Goal: Find specific page/section: Find specific page/section

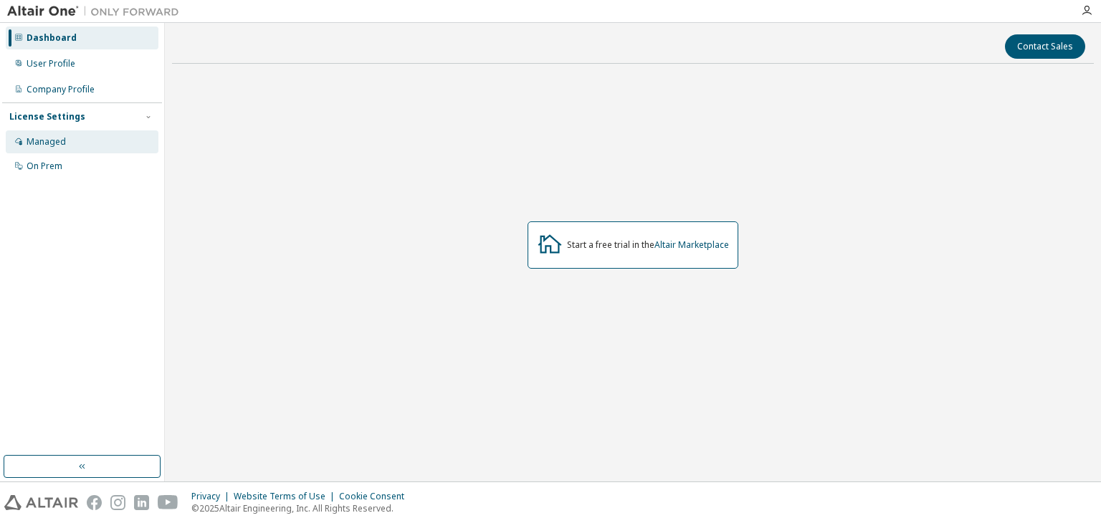
click at [60, 132] on div "Managed" at bounding box center [82, 142] width 153 height 23
